Goal: Information Seeking & Learning: Learn about a topic

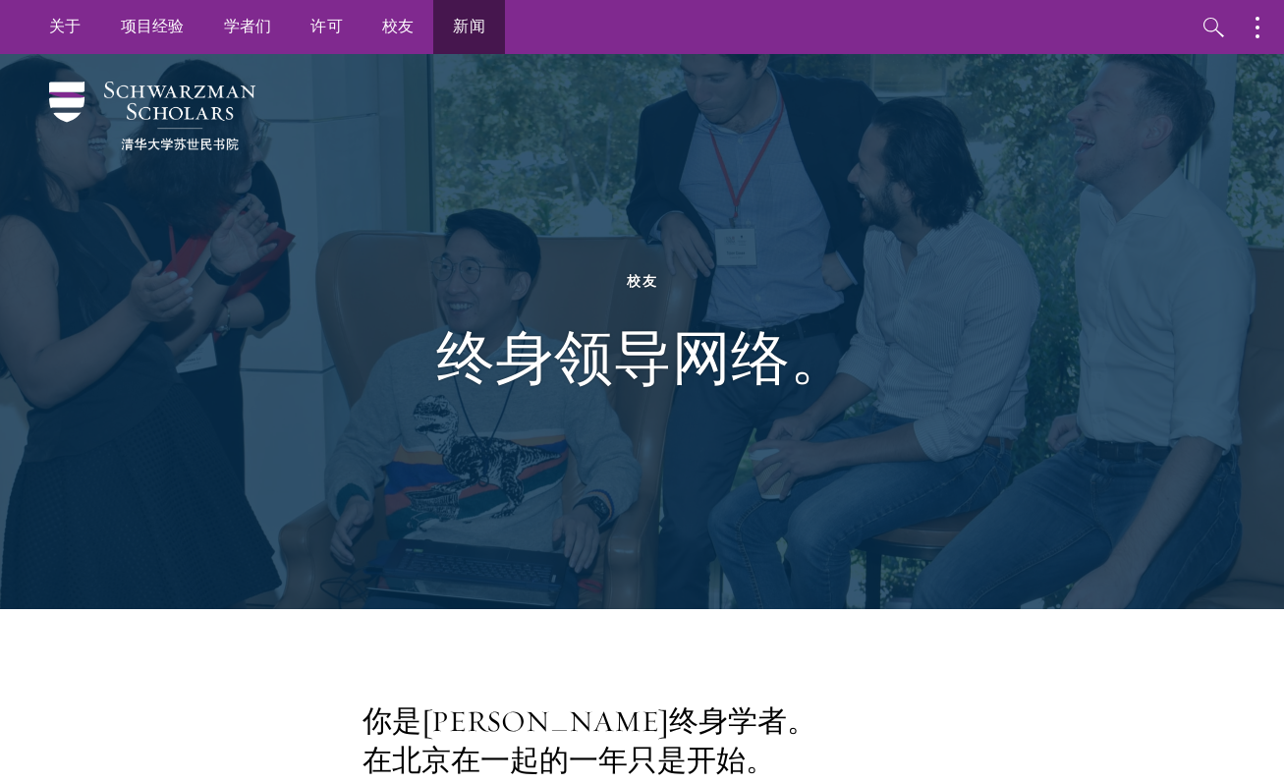
click at [471, 27] on link "新闻" at bounding box center [469, 27] width 72 height 54
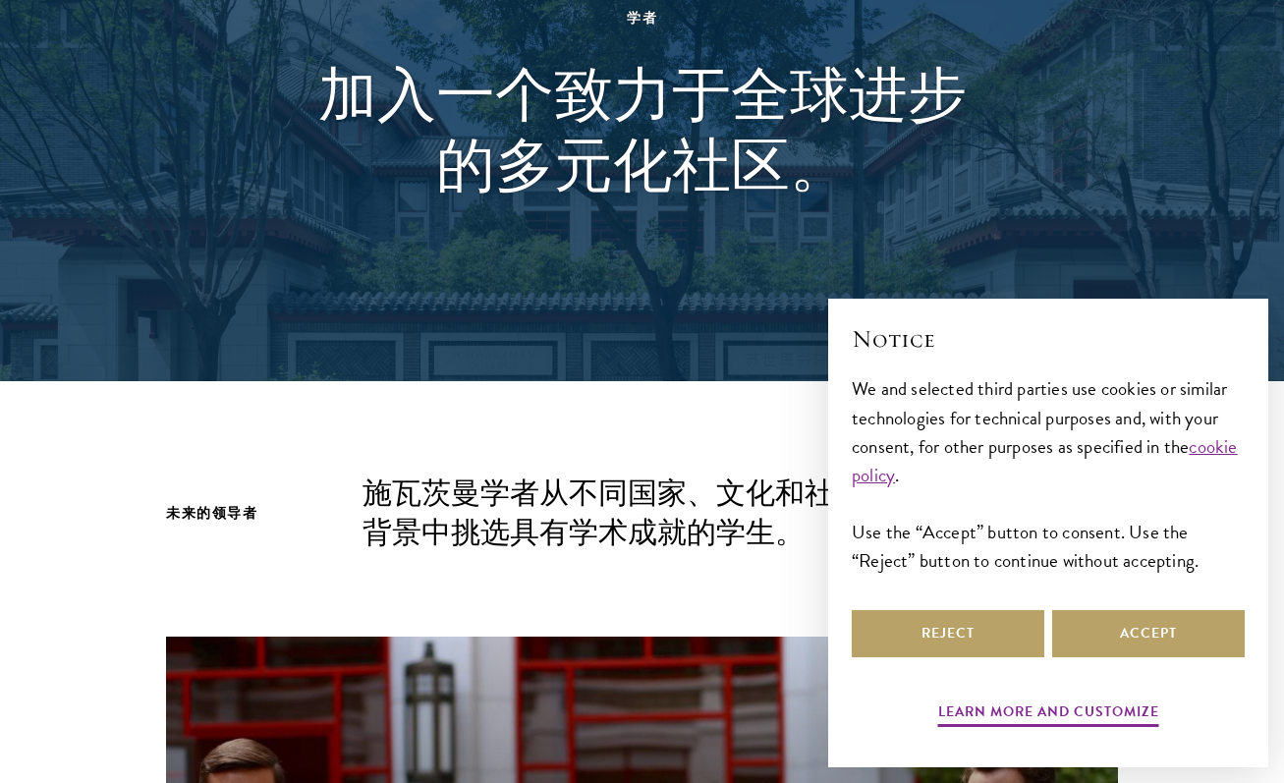
scroll to position [931, 0]
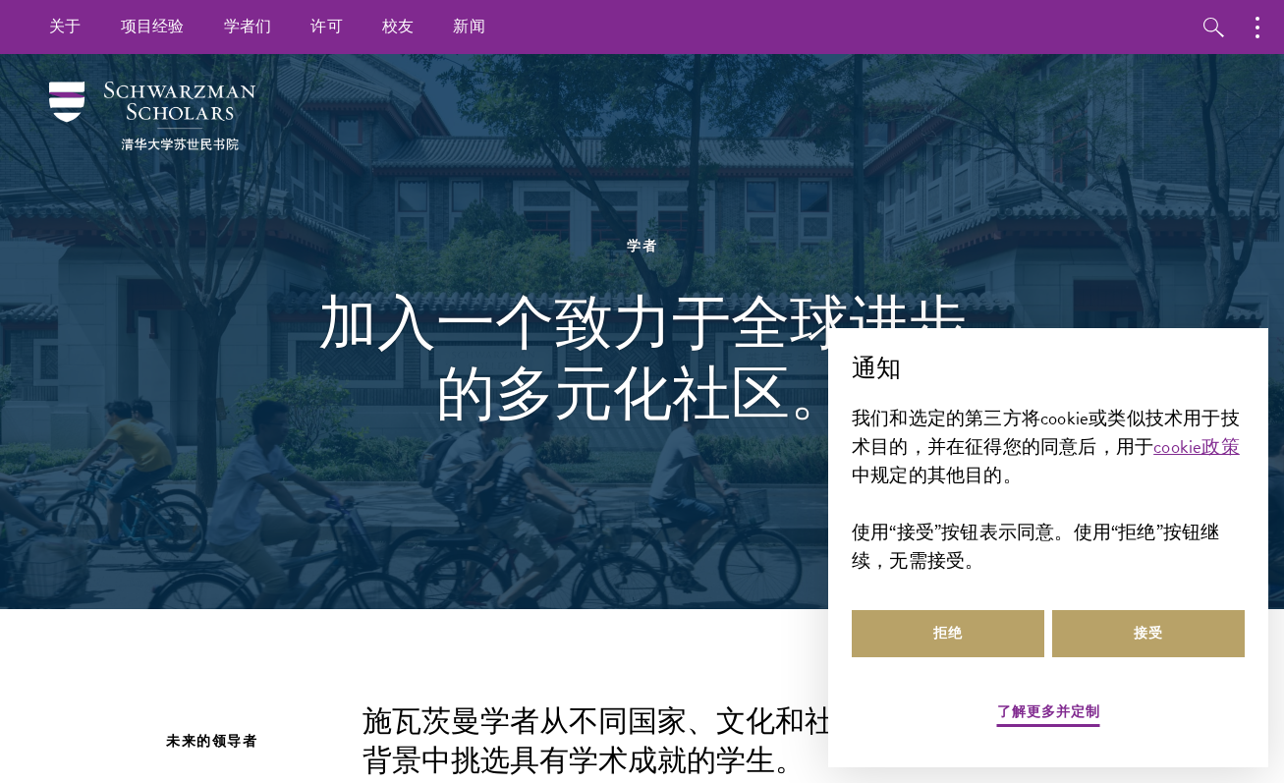
scroll to position [0, 0]
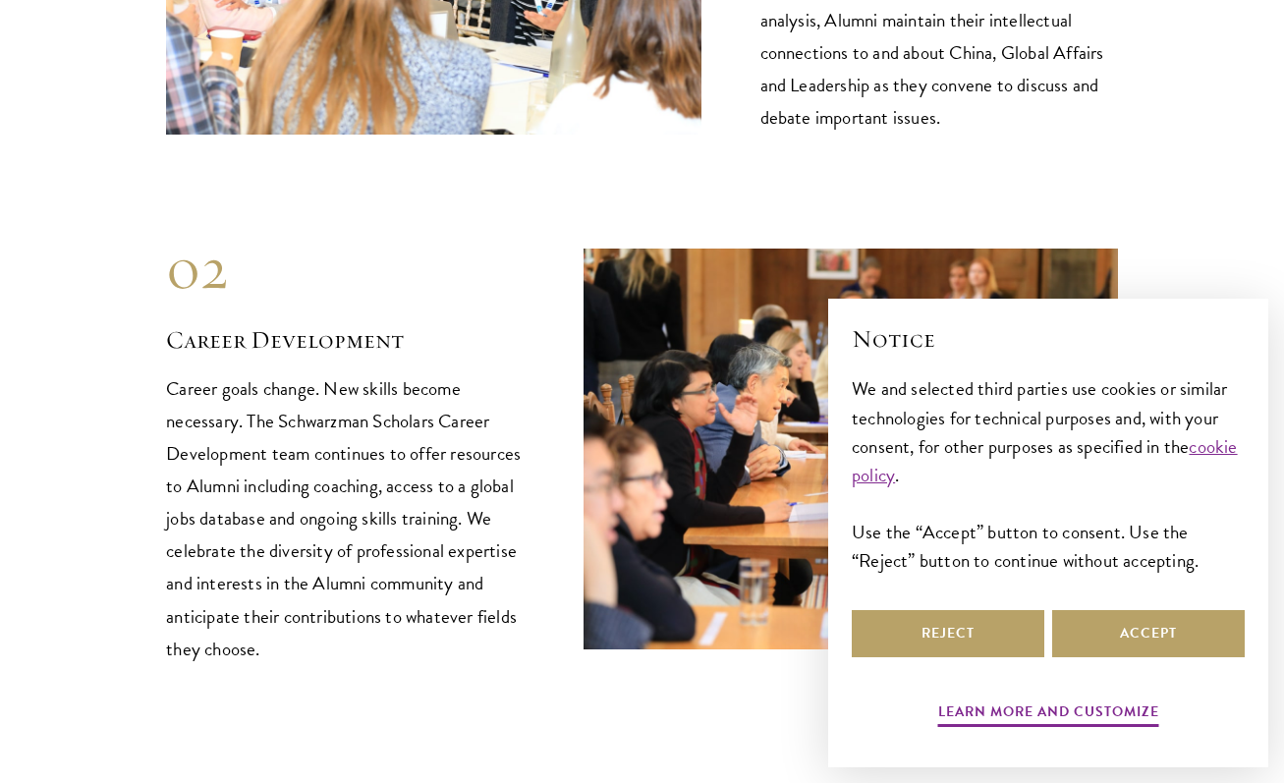
scroll to position [2269, 0]
